Goal: Check status: Check status

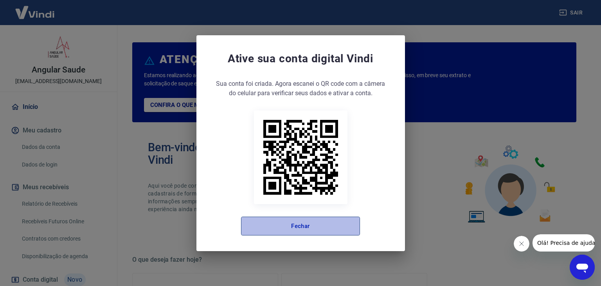
click at [310, 227] on button "Fechar" at bounding box center [300, 225] width 119 height 19
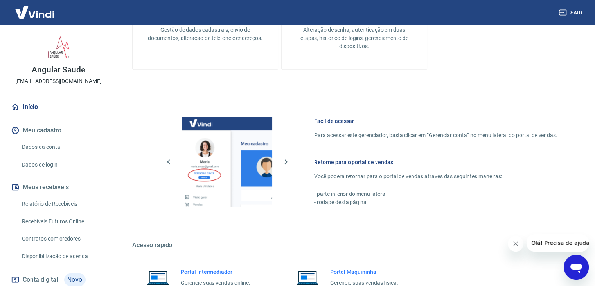
scroll to position [413, 0]
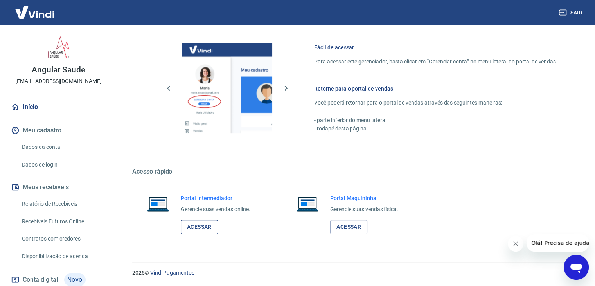
click at [202, 224] on link "Acessar" at bounding box center [199, 226] width 37 height 14
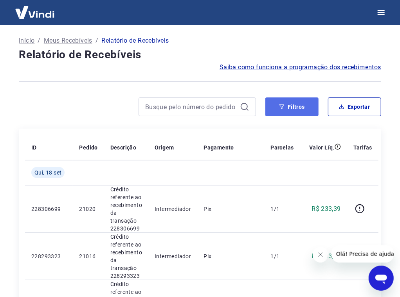
click at [288, 107] on button "Filtros" at bounding box center [291, 106] width 53 height 19
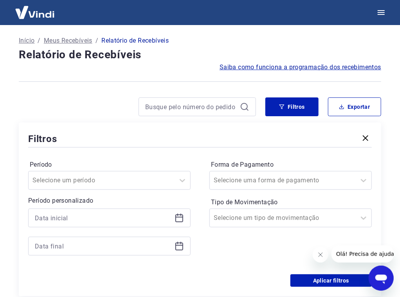
click at [180, 217] on icon at bounding box center [179, 217] width 8 height 1
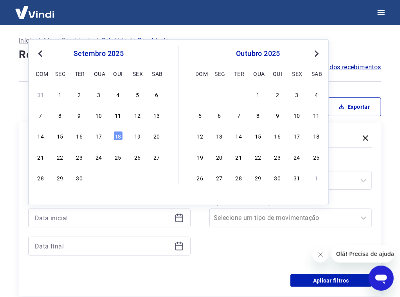
click at [41, 54] on span "Previous Month" at bounding box center [41, 53] width 0 height 9
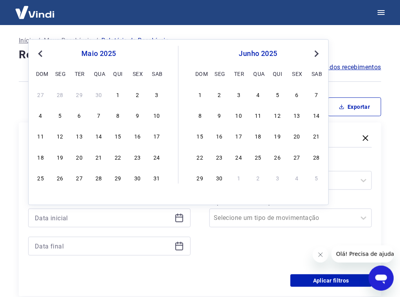
click at [41, 54] on span "Previous Month" at bounding box center [41, 53] width 0 height 9
click at [316, 54] on span "Next Month" at bounding box center [316, 53] width 0 height 9
click at [257, 180] on div "30" at bounding box center [257, 177] width 9 height 9
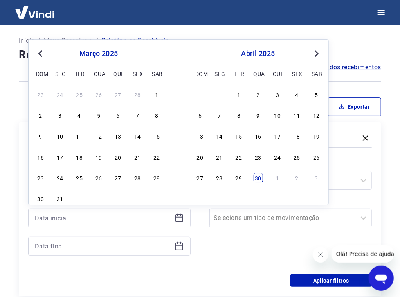
type input "[DATE]"
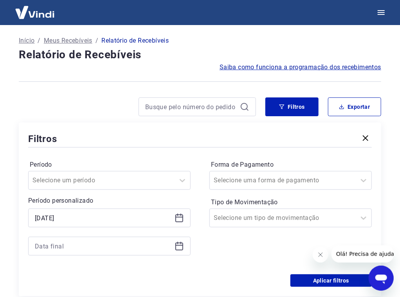
click at [180, 243] on icon at bounding box center [179, 247] width 8 height 8
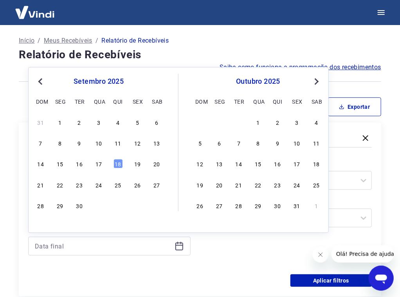
click at [41, 81] on span "Previous Month" at bounding box center [41, 81] width 0 height 9
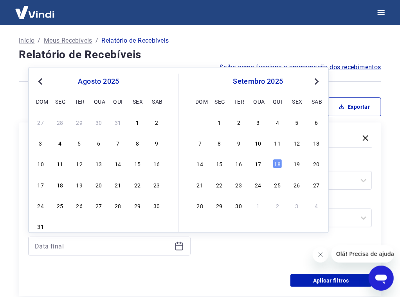
click at [41, 81] on span "Previous Month" at bounding box center [41, 81] width 0 height 9
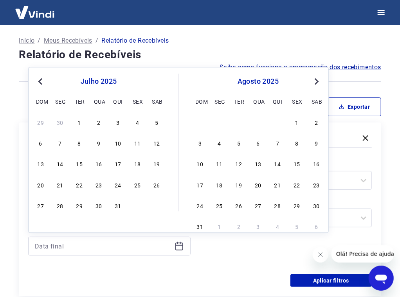
click at [41, 81] on span "Previous Month" at bounding box center [41, 81] width 0 height 9
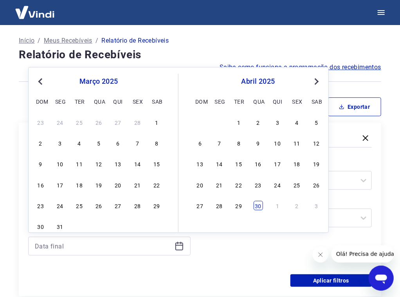
click at [256, 209] on div "30" at bounding box center [257, 205] width 9 height 9
type input "[DATE]"
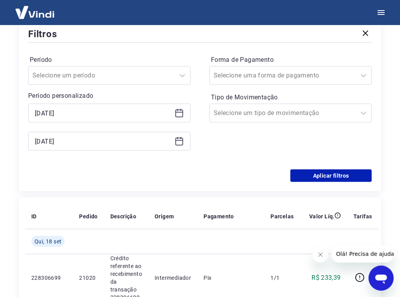
scroll to position [117, 0]
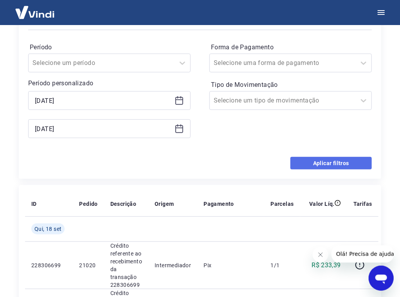
click at [340, 159] on button "Aplicar filtros" at bounding box center [330, 163] width 81 height 13
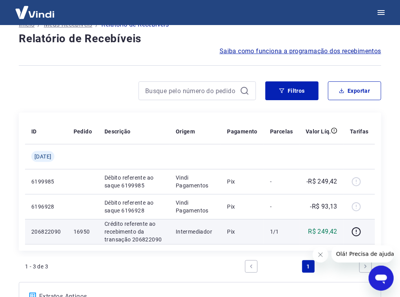
scroll to position [9, 0]
